Goal: Entertainment & Leisure: Consume media (video, audio)

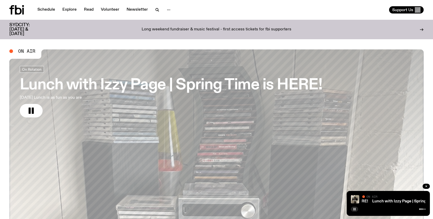
click at [356, 209] on button "button" at bounding box center [354, 209] width 7 height 5
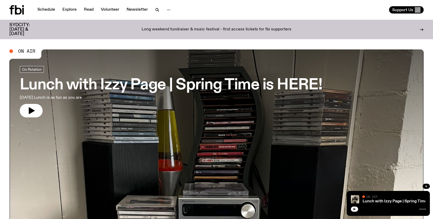
click at [354, 207] on button "button" at bounding box center [354, 209] width 7 height 5
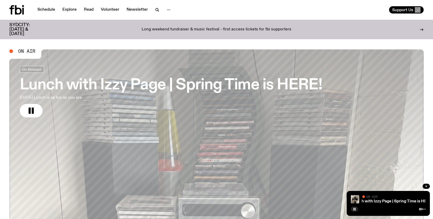
click at [18, 8] on icon at bounding box center [18, 9] width 7 height 9
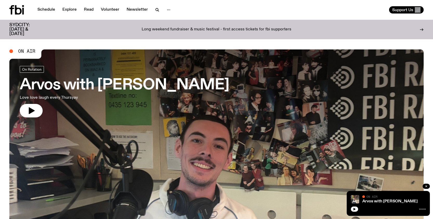
click at [32, 111] on icon "button" at bounding box center [32, 110] width 6 height 7
